Goal: Task Accomplishment & Management: Manage account settings

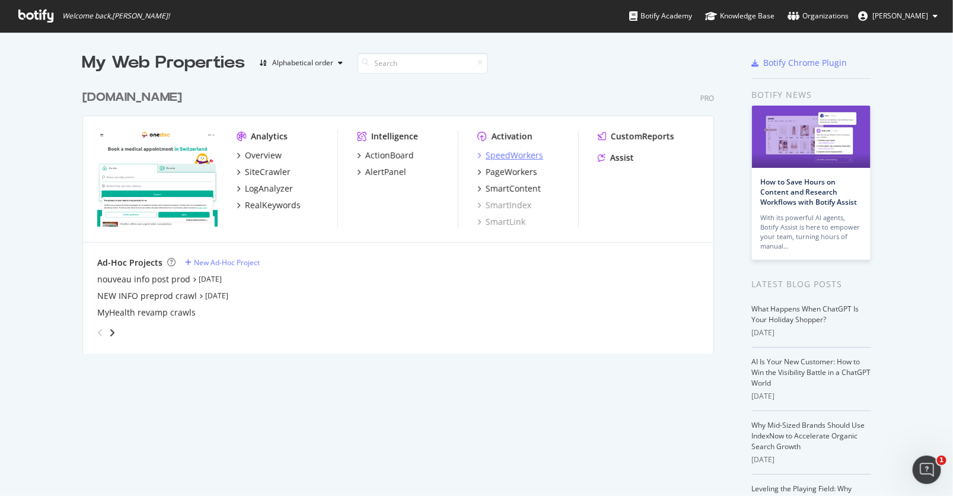
click at [519, 155] on div "SpeedWorkers" at bounding box center [515, 155] width 58 height 12
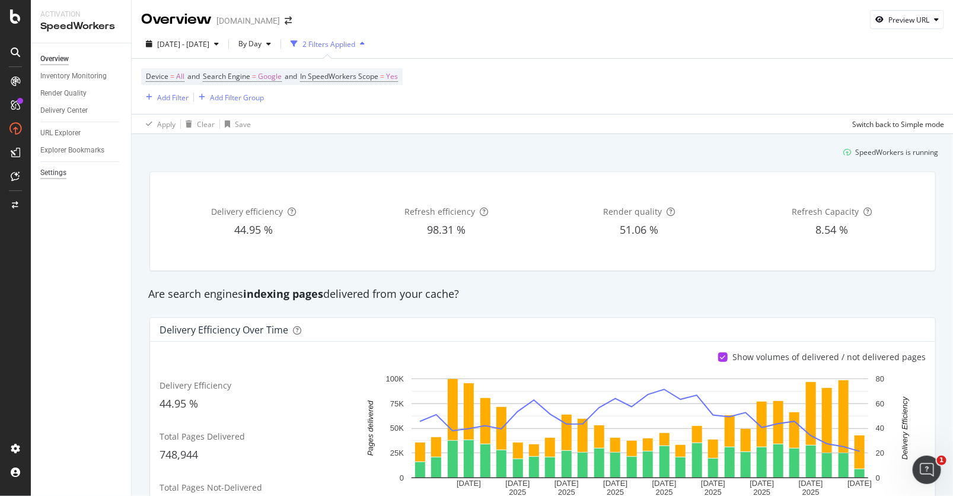
click at [65, 173] on div "Settings" at bounding box center [53, 173] width 26 height 12
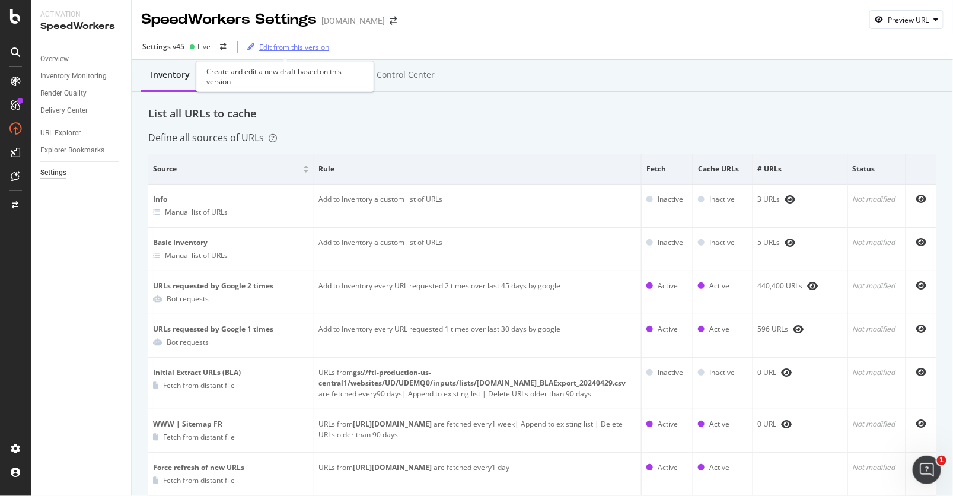
click at [302, 46] on div "Edit from this version" at bounding box center [294, 47] width 70 height 10
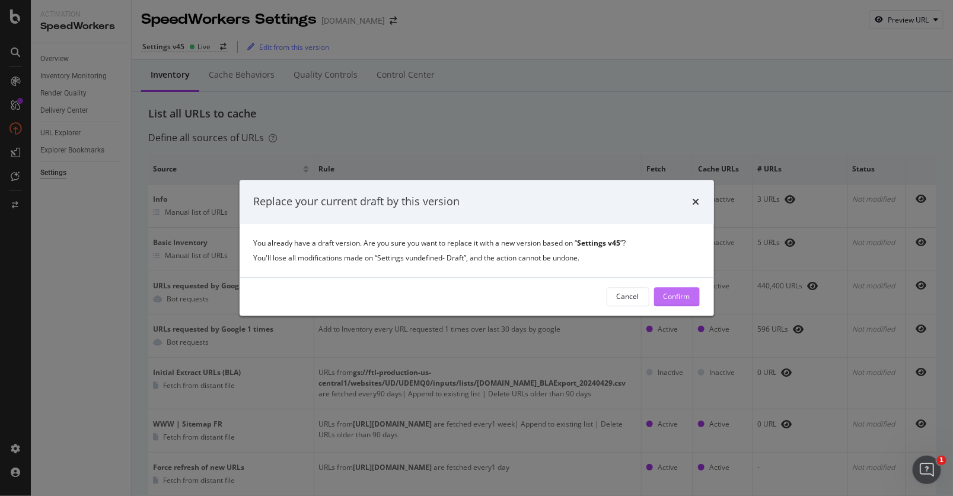
click at [683, 296] on div "Confirm" at bounding box center [677, 297] width 27 height 10
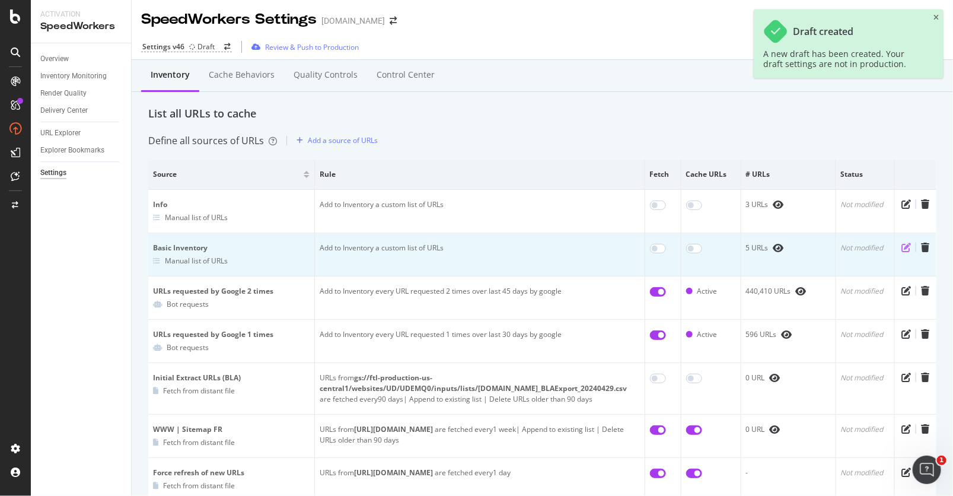
click at [907, 246] on icon "pen-to-square" at bounding box center [906, 247] width 9 height 9
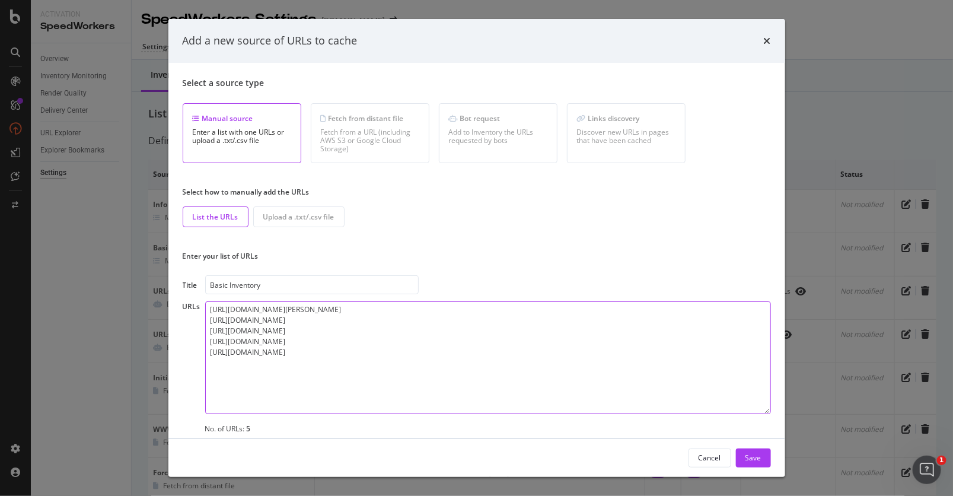
click at [326, 383] on textarea "https://www.onedoc.ch/fr/specialiste-en-medecine-interne-generale/maroggia/pbff…" at bounding box center [488, 357] width 566 height 113
drag, startPoint x: 304, startPoint y: 356, endPoint x: 149, endPoint y: 355, distance: 154.2
click at [149, 355] on div "Add a new source of URLs to cache Select a source type Manual source Enter a li…" at bounding box center [476, 248] width 953 height 496
drag, startPoint x: 292, startPoint y: 355, endPoint x: 208, endPoint y: 354, distance: 83.6
click at [208, 354] on textarea "https://www.onedoc.ch/fr/specialiste-en-medecine-interne-generale/maroggia/pbff…" at bounding box center [488, 357] width 566 height 113
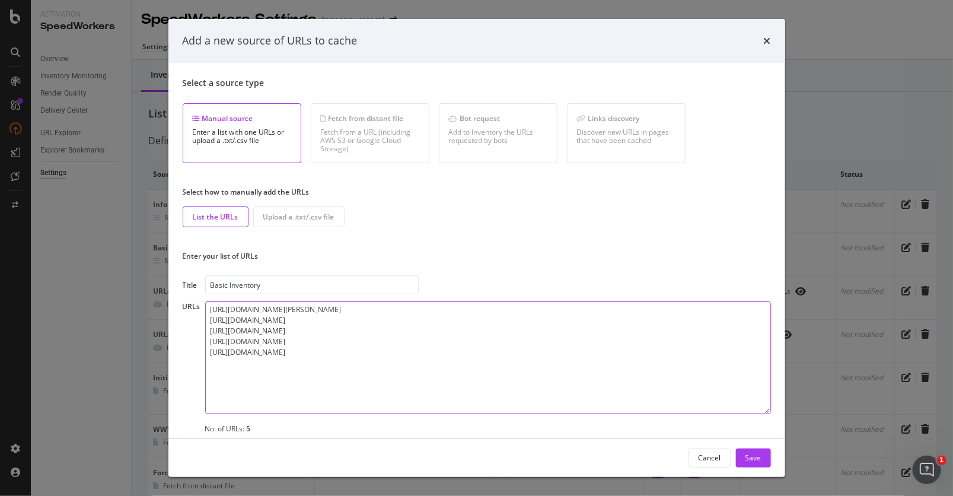
click at [218, 363] on textarea "https://www.onedoc.ch/fr/specialiste-en-medecine-interne-generale/maroggia/pbff…" at bounding box center [488, 357] width 566 height 113
paste textarea "https://info.onedoc.ch"
type textarea "https://www.onedoc.ch/fr/specialiste-en-medecine-interne-generale/maroggia/pbff…"
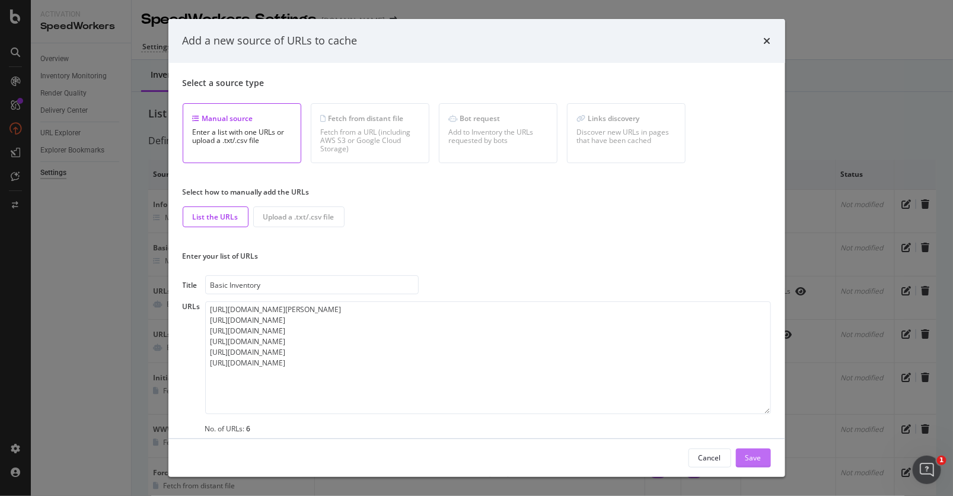
click at [754, 458] on div "Save" at bounding box center [754, 458] width 16 height 10
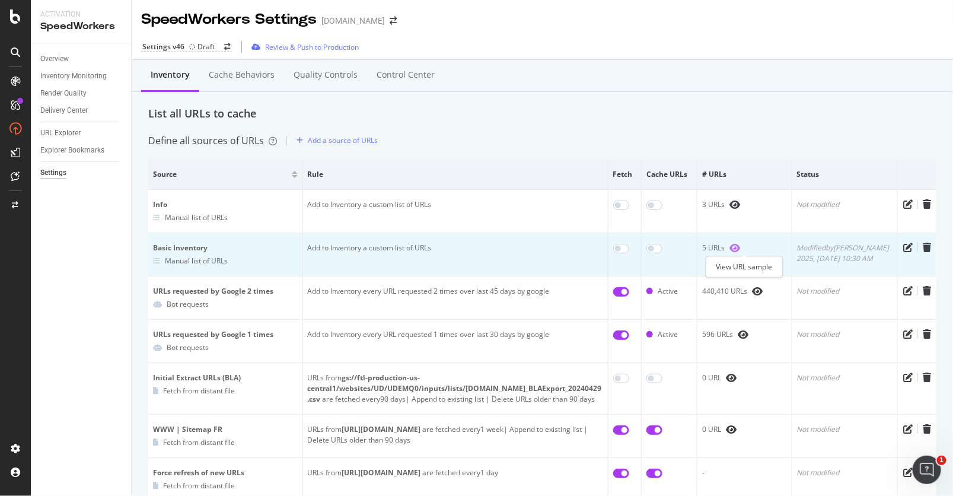
click at [740, 247] on icon "eye" at bounding box center [735, 247] width 11 height 9
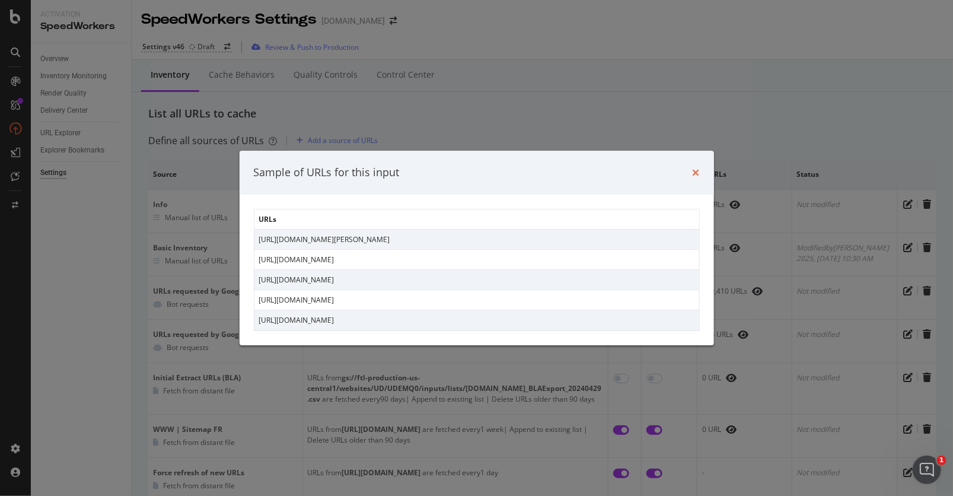
click at [696, 174] on icon "times" at bounding box center [696, 172] width 7 height 9
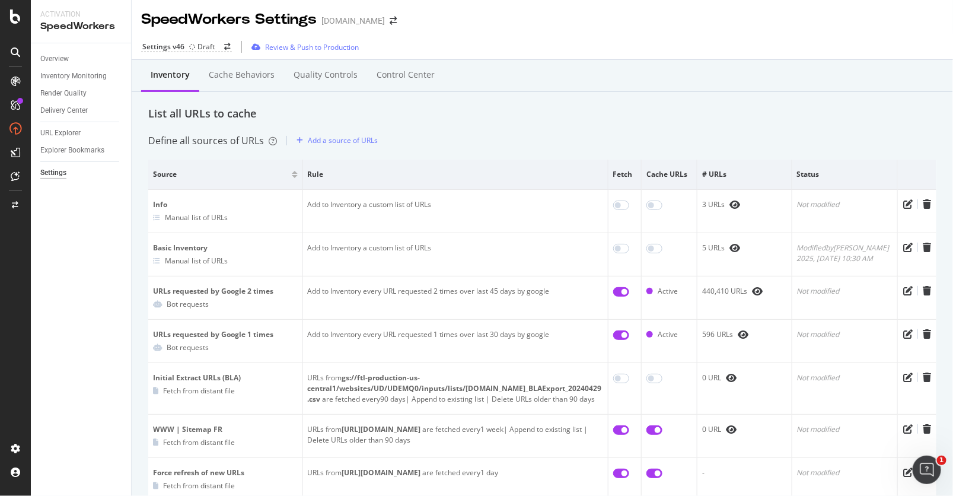
scroll to position [159, 0]
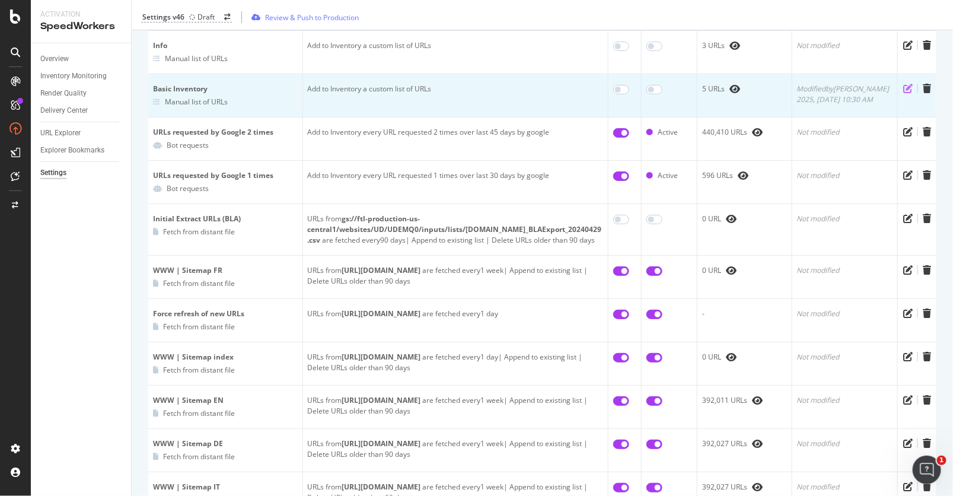
click at [906, 85] on icon "pen-to-square" at bounding box center [907, 88] width 9 height 9
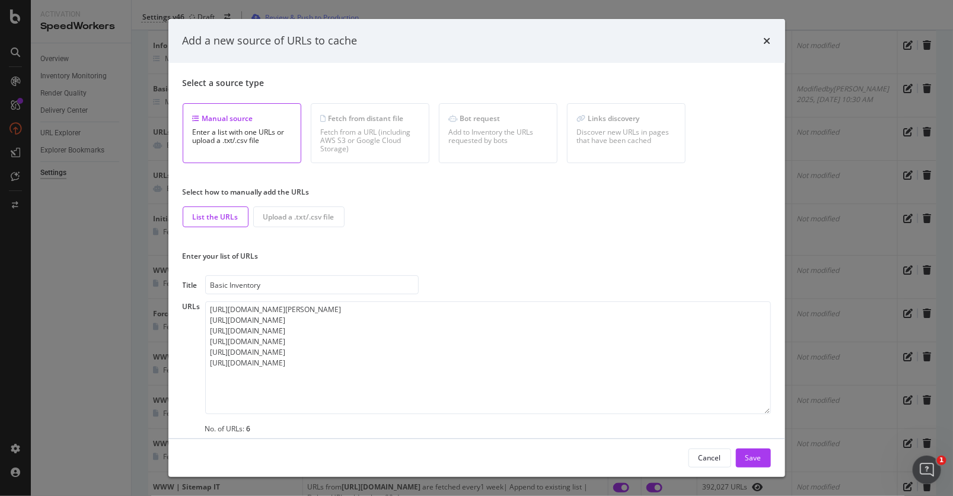
scroll to position [8, 0]
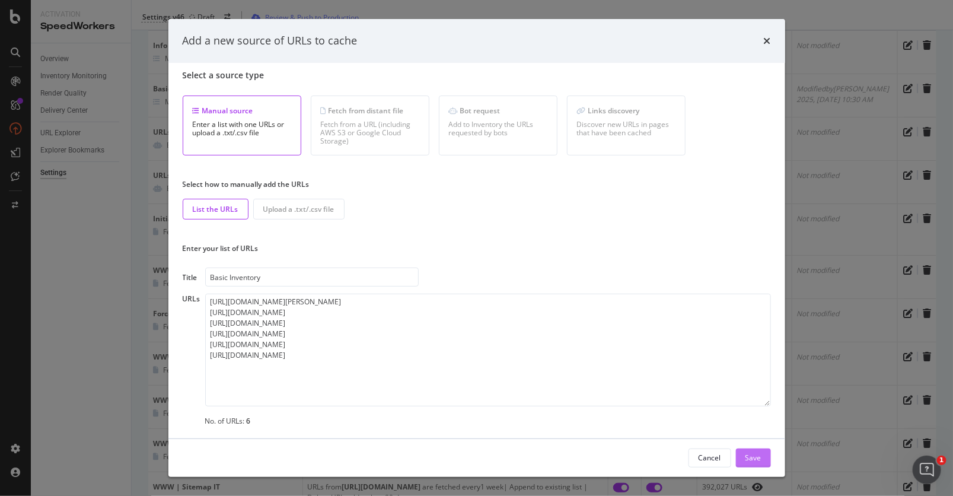
click at [757, 461] on div "Save" at bounding box center [754, 458] width 16 height 10
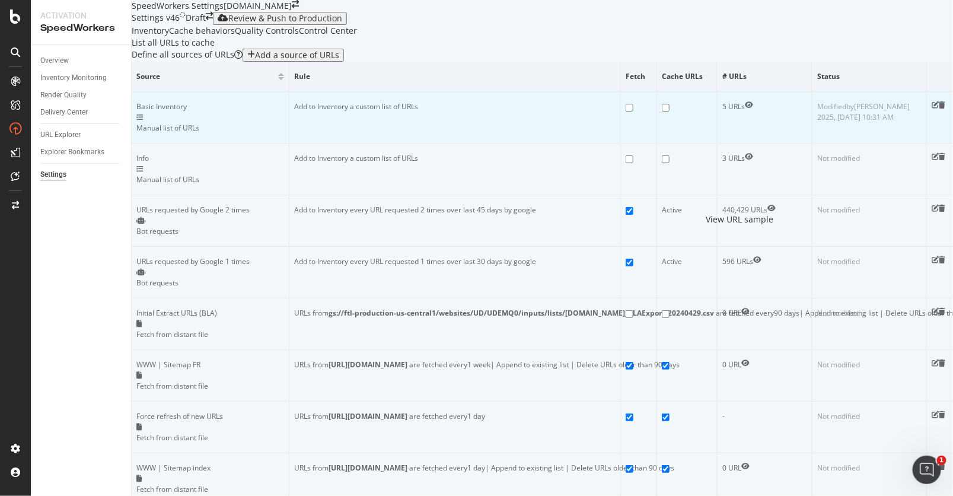
click at [745, 112] on span at bounding box center [749, 106] width 8 height 11
click at [745, 109] on icon "eye" at bounding box center [749, 104] width 8 height 7
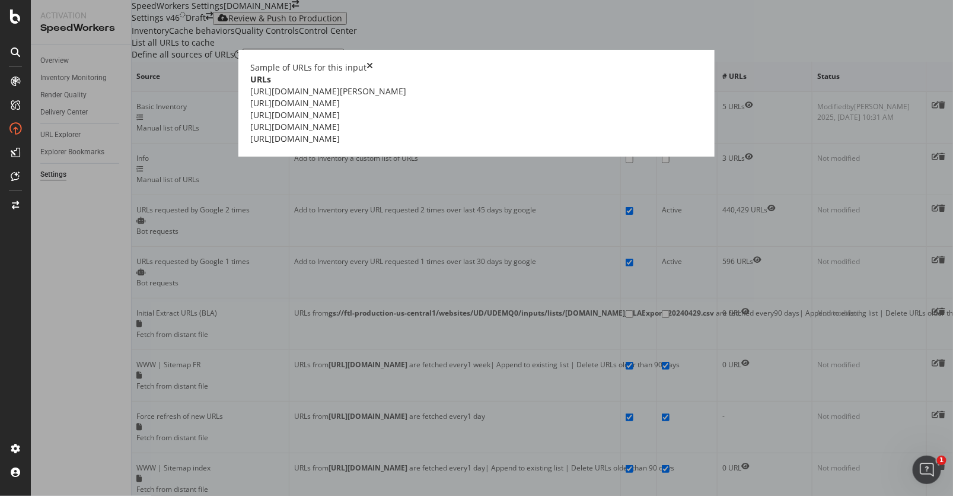
click at [690, 74] on div "Sample of URLs for this input" at bounding box center [476, 68] width 453 height 12
click at [692, 74] on div "Sample of URLs for this input" at bounding box center [476, 68] width 453 height 12
click at [373, 74] on icon "times" at bounding box center [370, 68] width 7 height 12
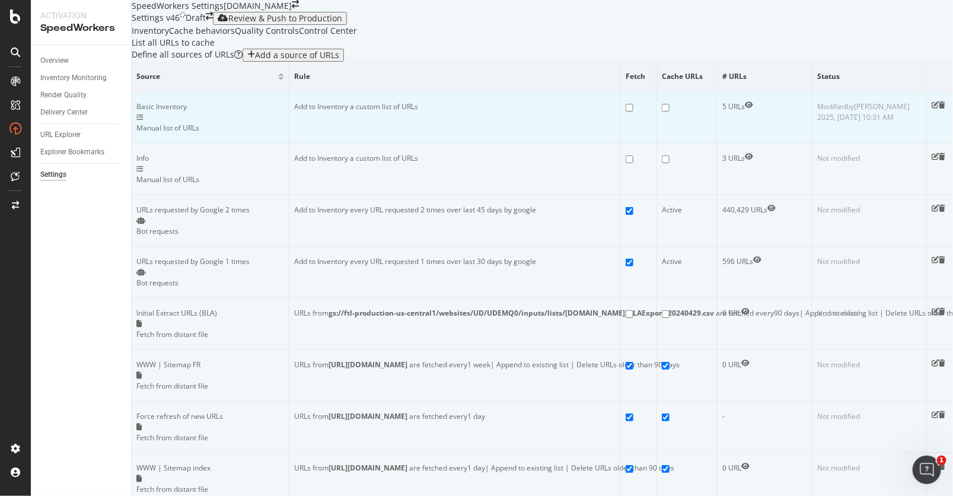
click at [740, 101] on div "5 URLs" at bounding box center [764, 106] width 85 height 11
click at [747, 101] on icon "eye" at bounding box center [749, 104] width 8 height 7
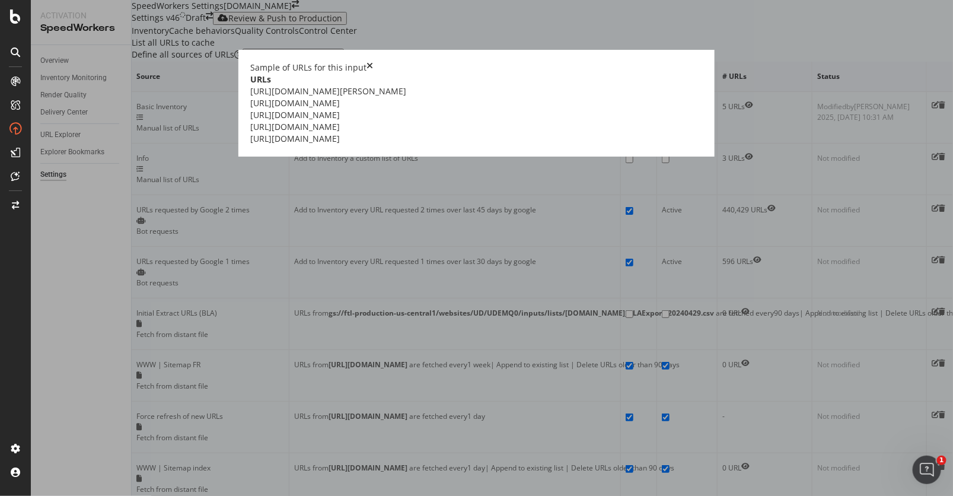
click at [373, 74] on icon "times" at bounding box center [370, 68] width 7 height 12
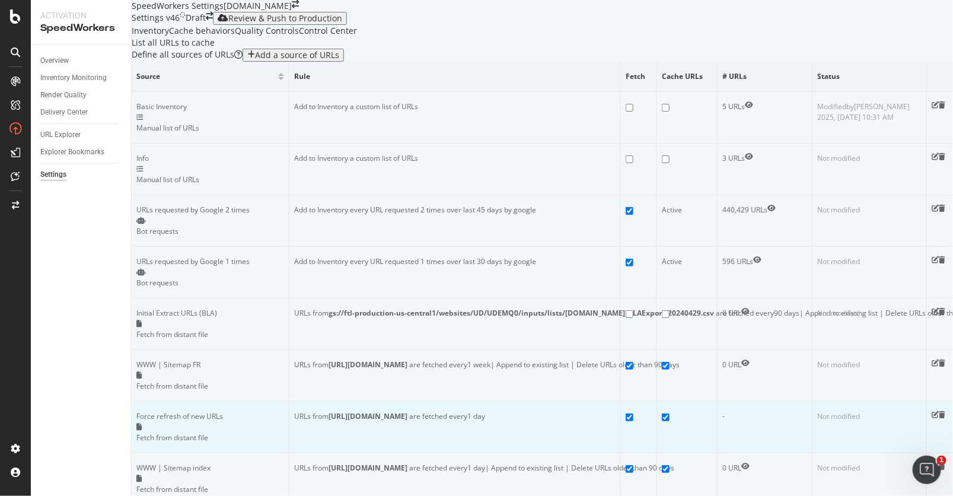
scroll to position [90, 0]
click at [932, 109] on icon "pen-to-square" at bounding box center [935, 104] width 7 height 7
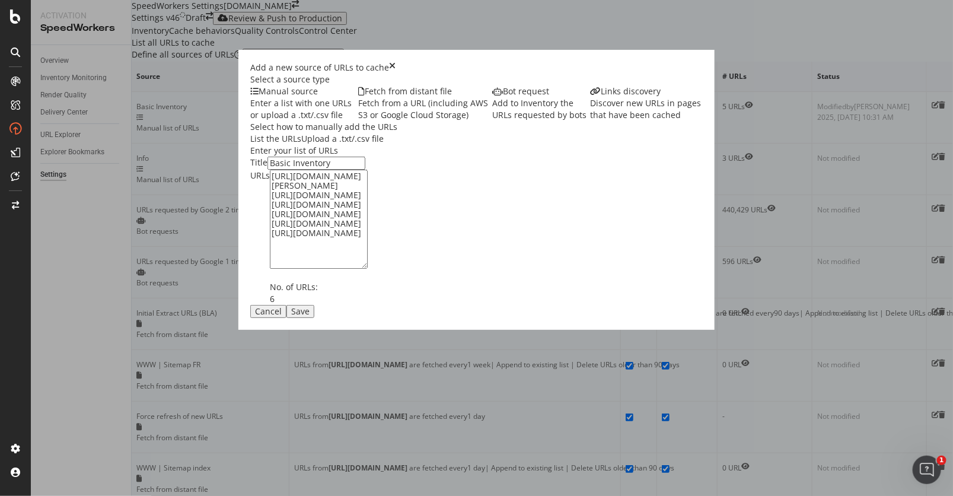
click at [300, 269] on textarea "https://www.onedoc.ch/fr/specialiste-en-medecine-interne-generale/maroggia/pbff…" at bounding box center [319, 219] width 98 height 99
drag, startPoint x: 299, startPoint y: 365, endPoint x: 173, endPoint y: 363, distance: 125.8
click at [250, 305] on div "Select a source type Manual source Enter a list with one URLs or upload a .txt/…" at bounding box center [476, 189] width 453 height 231
paste textarea "www.onedoc.ch/en"
type textarea "https://www.onedoc.ch/fr/specialiste-en-medecine-interne-generale/maroggia/pbff…"
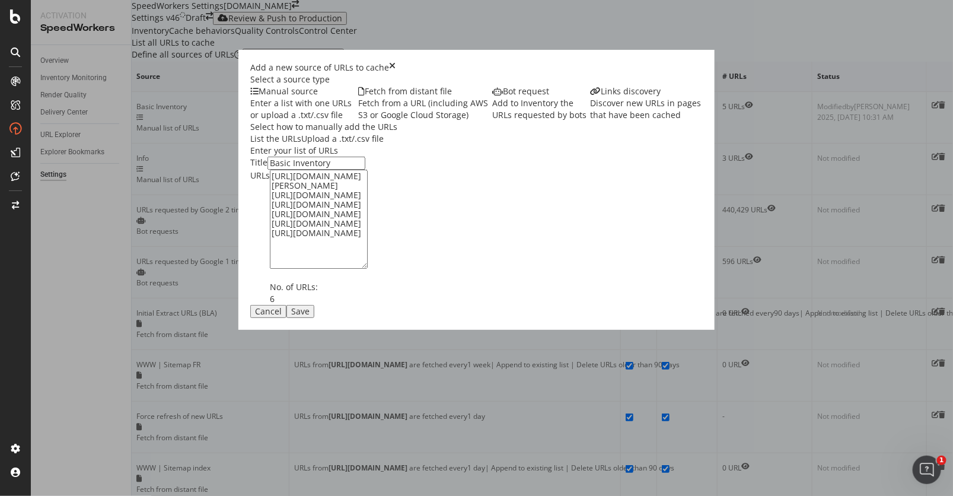
click at [310, 316] on div "Save" at bounding box center [300, 311] width 18 height 9
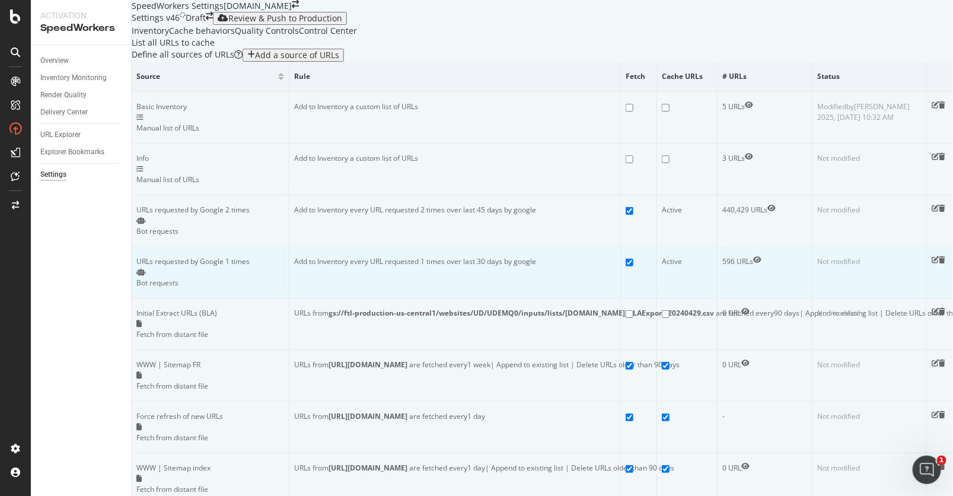
scroll to position [48, 0]
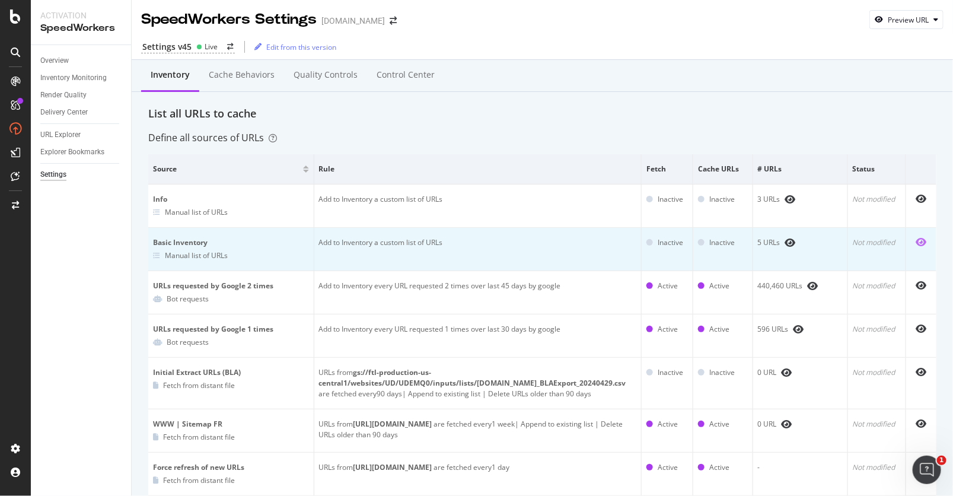
click at [921, 242] on icon "eye" at bounding box center [921, 241] width 11 height 9
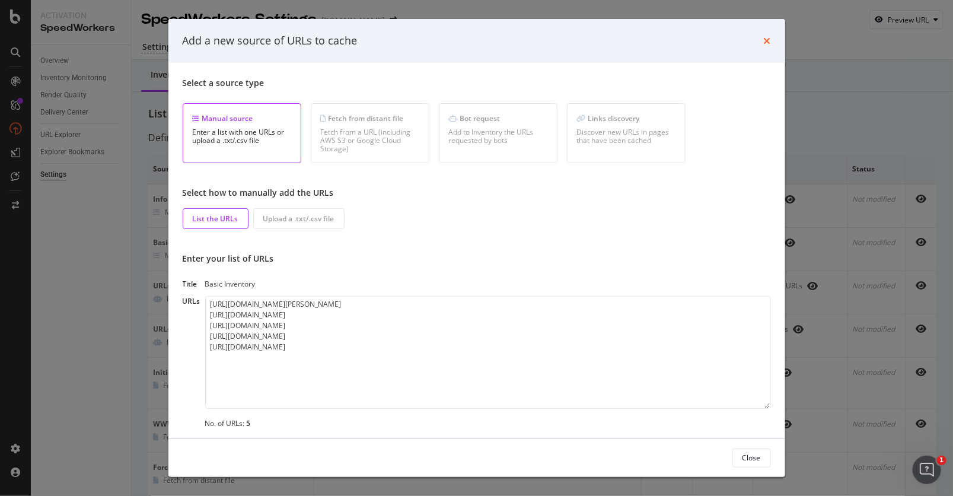
click at [766, 37] on icon "times" at bounding box center [767, 40] width 7 height 9
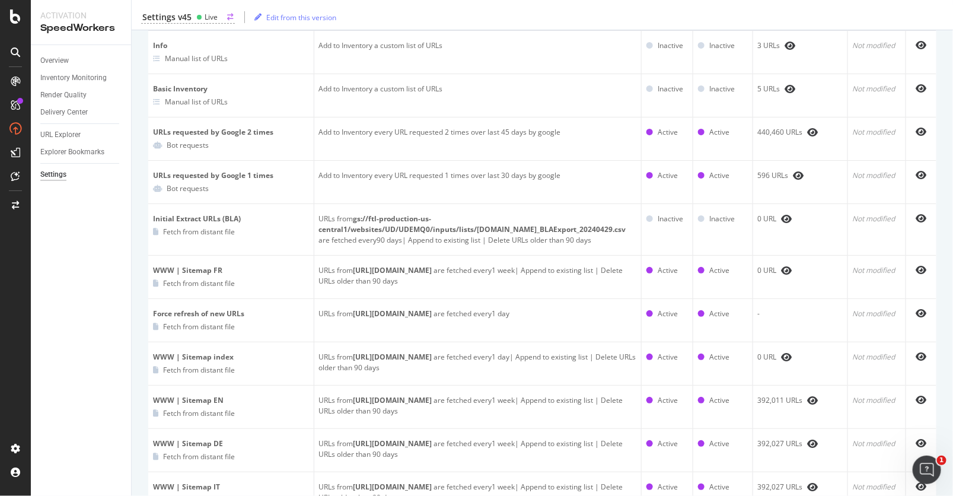
click at [192, 17] on div "Settings v45 Live" at bounding box center [188, 17] width 94 height 12
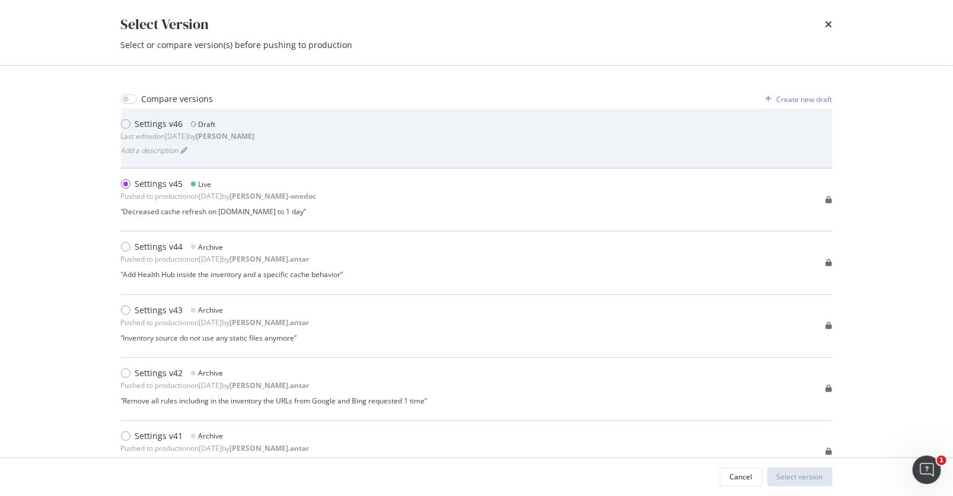
click at [371, 145] on div "Settings v46 Draft Last edited on 2025 Sep 1st by alexie Add a description" at bounding box center [477, 138] width 712 height 40
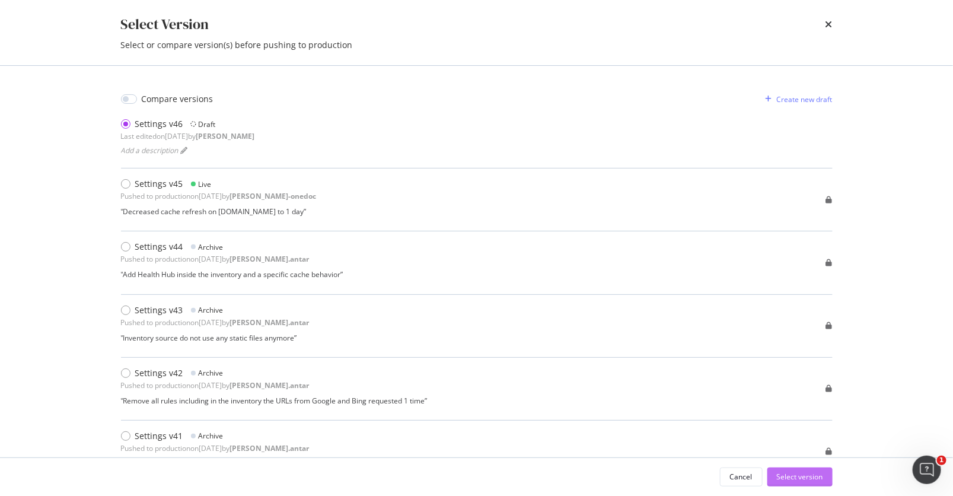
click at [796, 479] on div "Select version" at bounding box center [800, 477] width 46 height 10
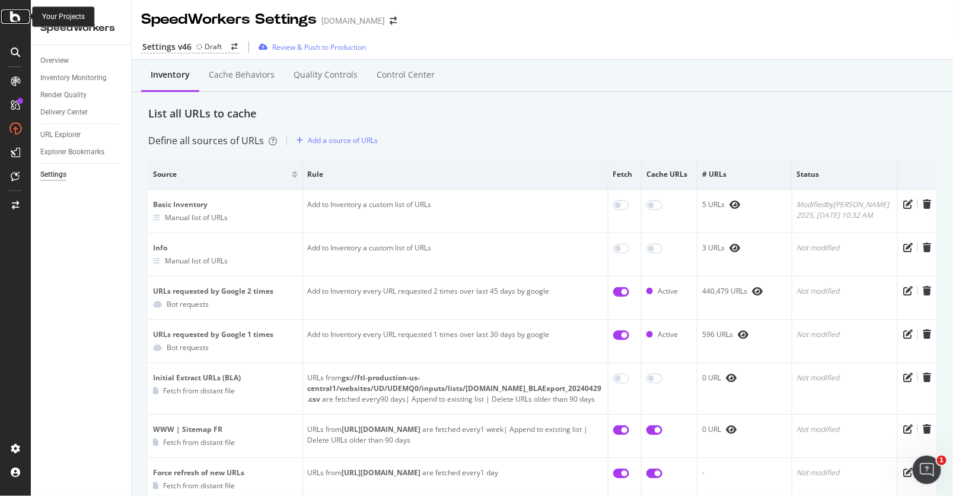
click at [10, 15] on icon at bounding box center [15, 16] width 11 height 14
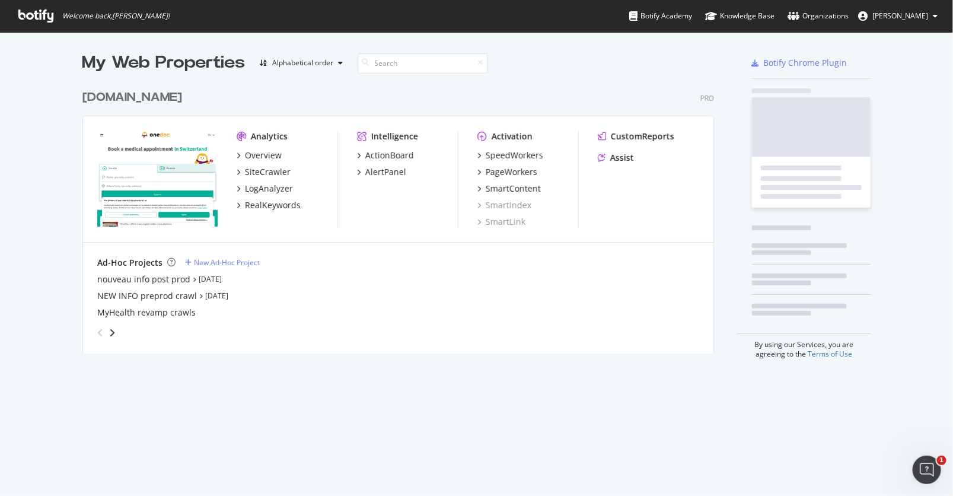
scroll to position [279, 641]
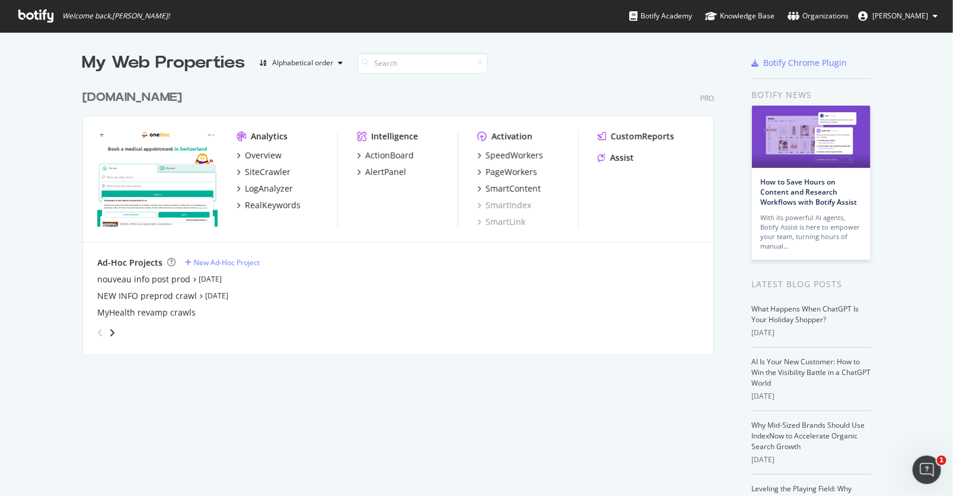
click at [911, 20] on span "Alexie Barthélemy" at bounding box center [901, 16] width 56 height 10
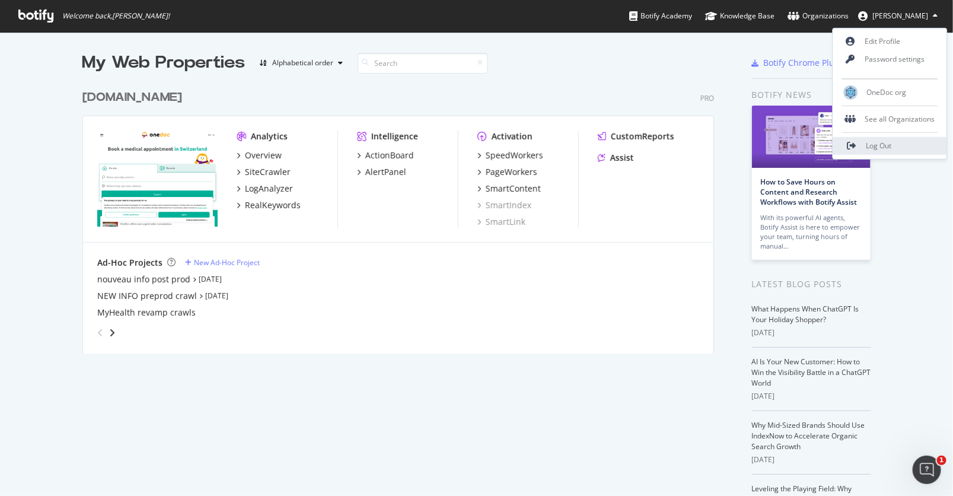
click at [892, 144] on span "Log Out" at bounding box center [880, 146] width 26 height 10
